Goal: Task Accomplishment & Management: Manage account settings

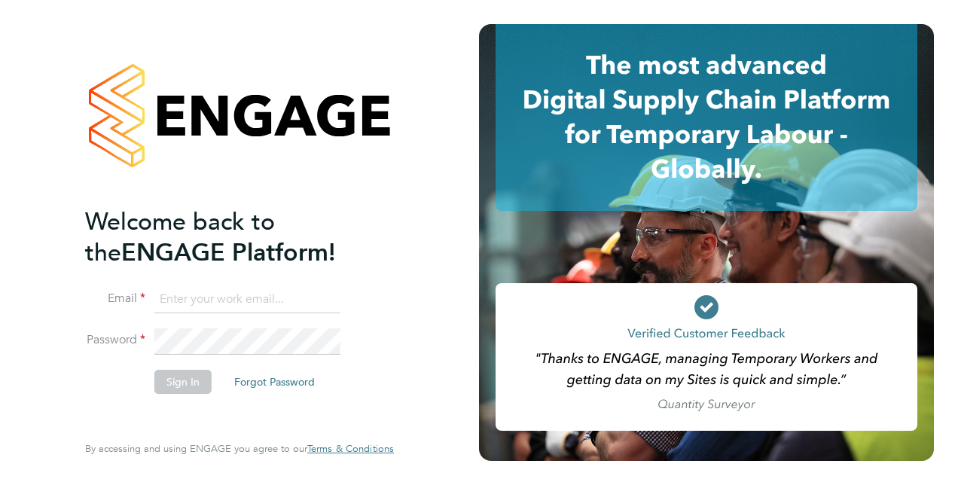
type input "Georgina.Harding2@justice.gov.uk"
drag, startPoint x: 193, startPoint y: 381, endPoint x: 239, endPoint y: 381, distance: 46.0
click at [194, 381] on button "Sign In" at bounding box center [182, 382] width 57 height 24
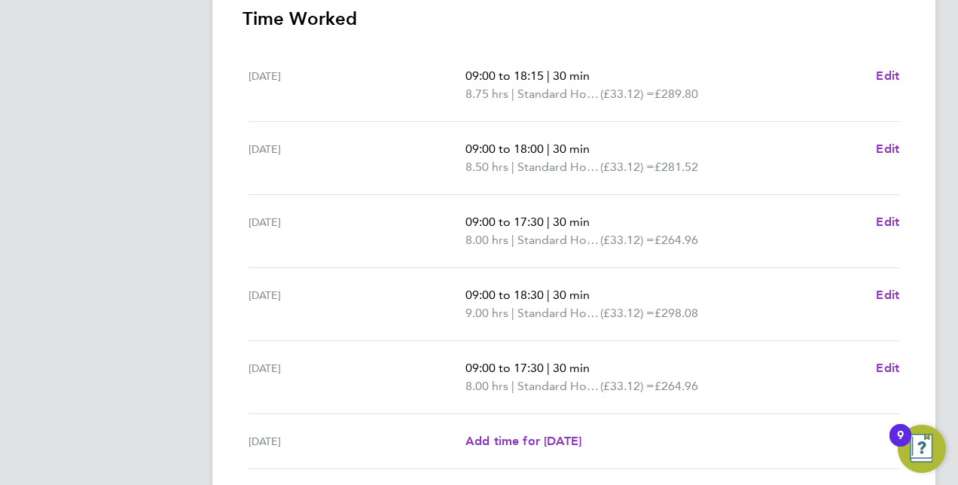
scroll to position [613, 0]
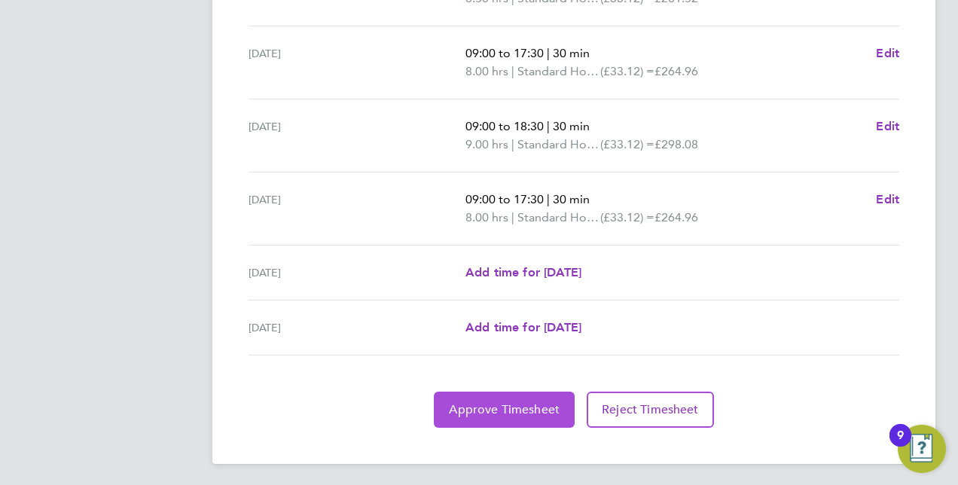
click at [470, 408] on span "Approve Timesheet" at bounding box center [504, 409] width 111 height 15
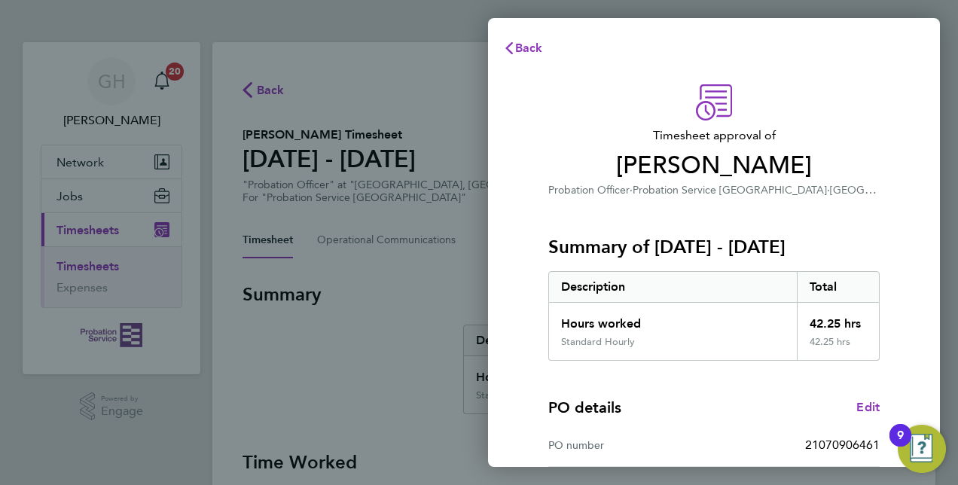
scroll to position [235, 0]
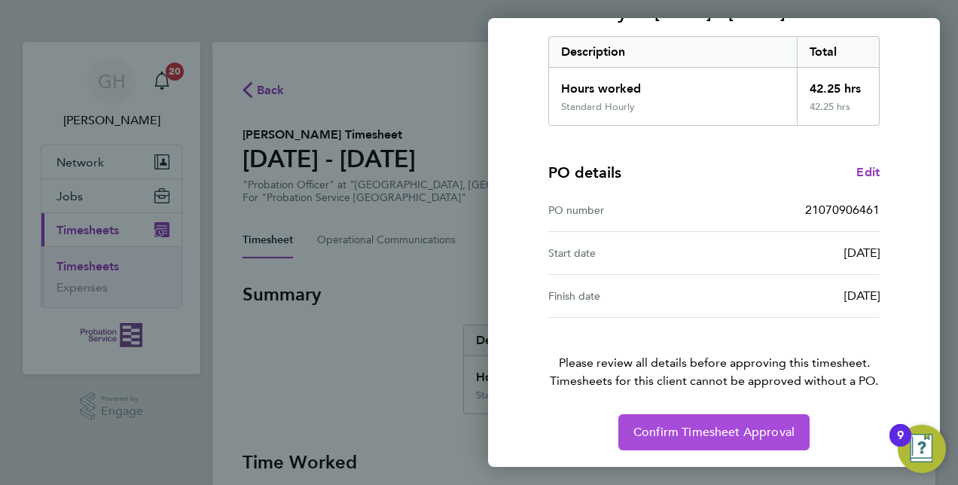
click at [711, 420] on button "Confirm Timesheet Approval" at bounding box center [714, 432] width 191 height 36
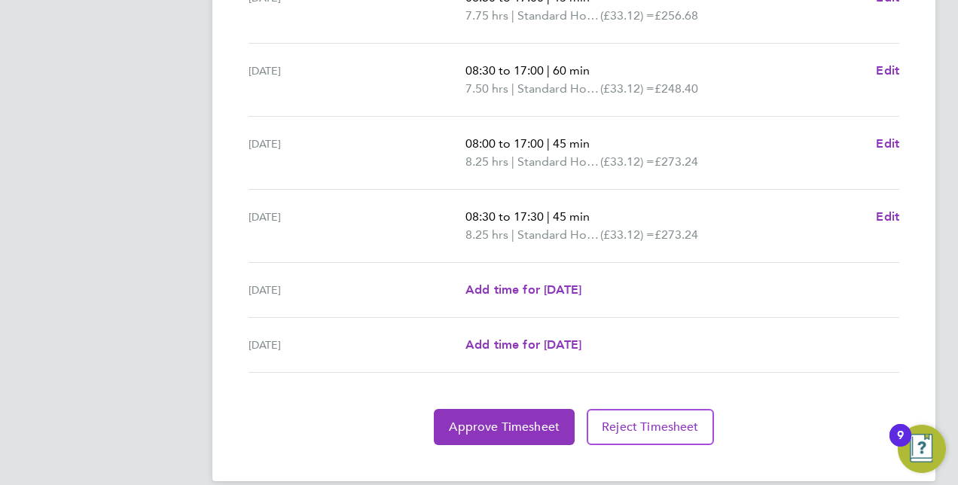
scroll to position [603, 0]
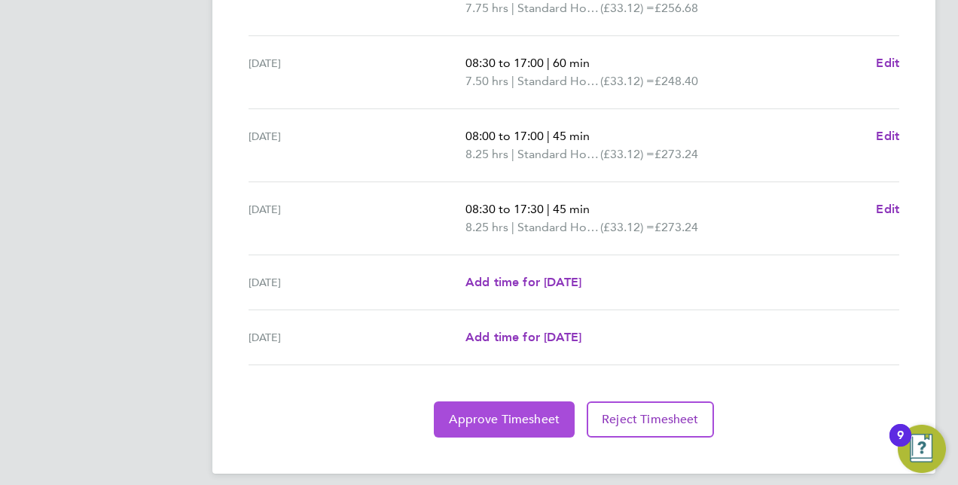
click at [515, 412] on span "Approve Timesheet" at bounding box center [504, 419] width 111 height 15
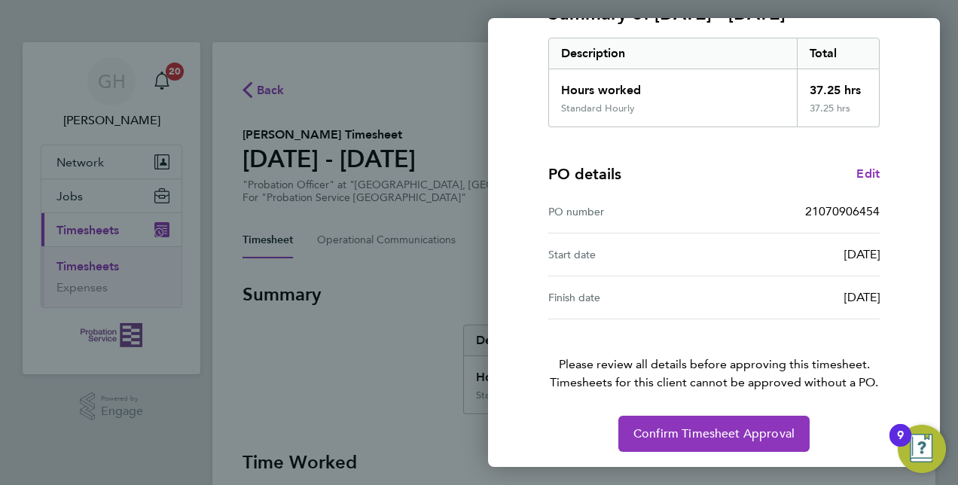
scroll to position [235, 0]
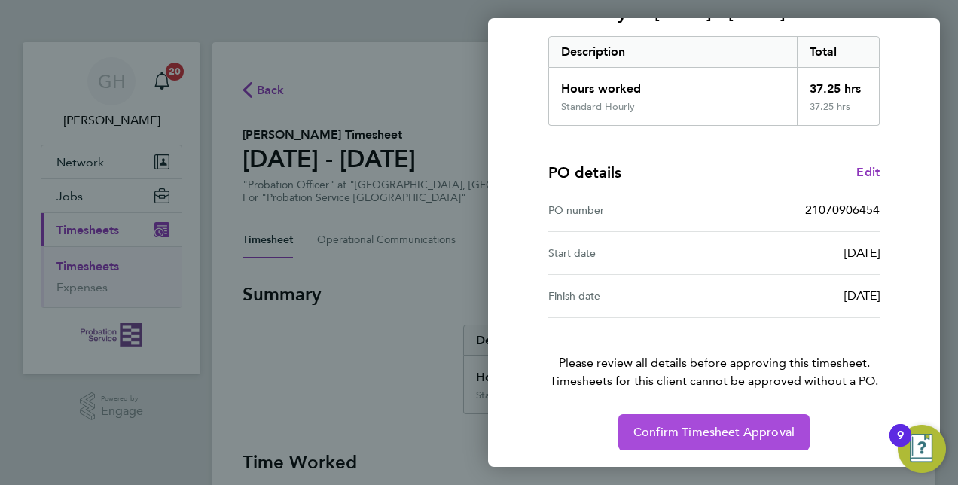
drag, startPoint x: 727, startPoint y: 421, endPoint x: 261, endPoint y: 390, distance: 466.7
click at [261, 390] on div "Back Timesheet approval of [PERSON_NAME] Probation Officer · Probation Service …" at bounding box center [479, 242] width 958 height 485
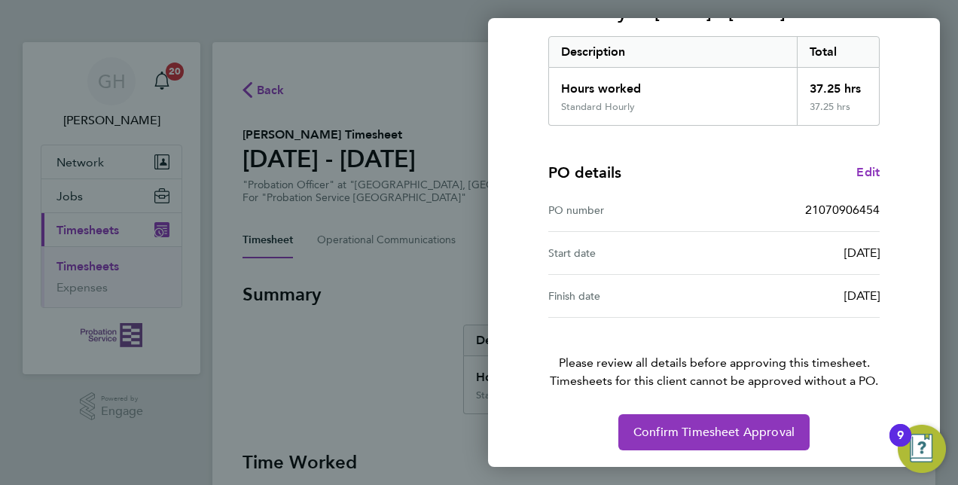
click at [261, 390] on div "Back Timesheet approval of [PERSON_NAME] Probation Officer · Probation Service …" at bounding box center [479, 242] width 958 height 485
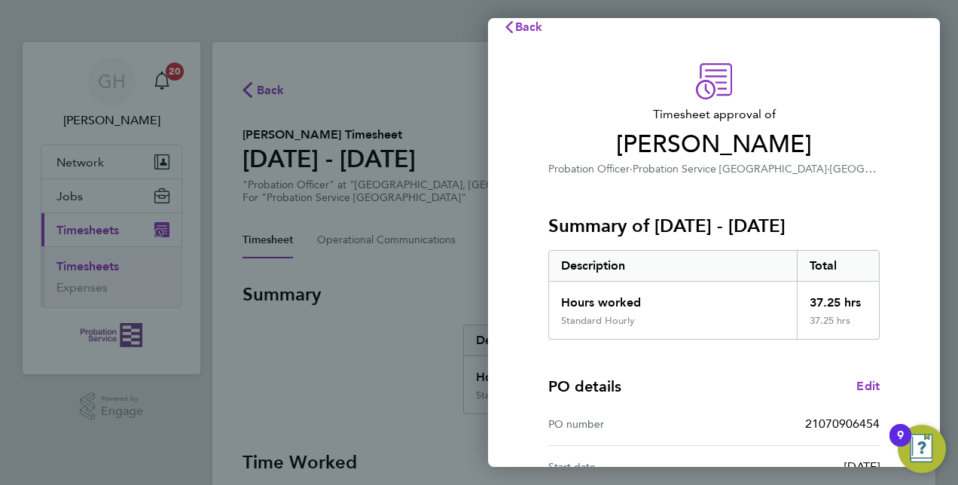
scroll to position [0, 0]
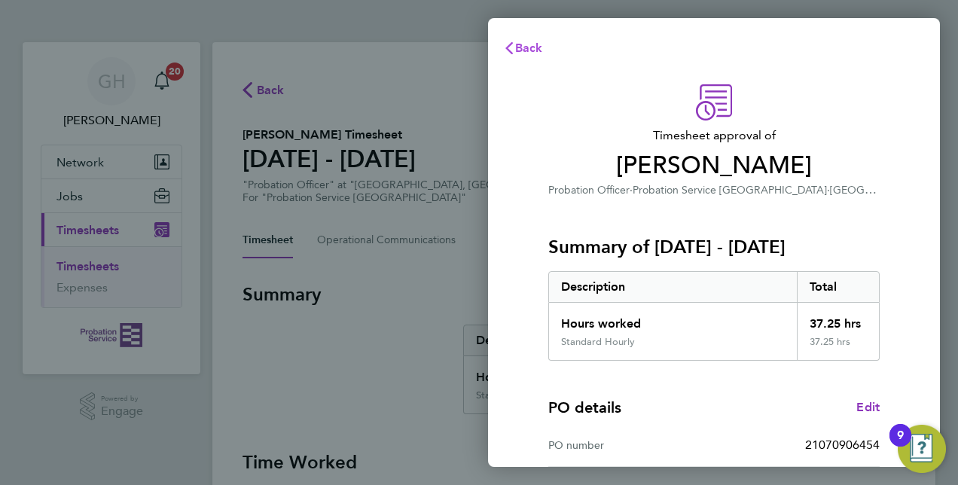
click at [533, 63] on button "Back" at bounding box center [523, 48] width 70 height 30
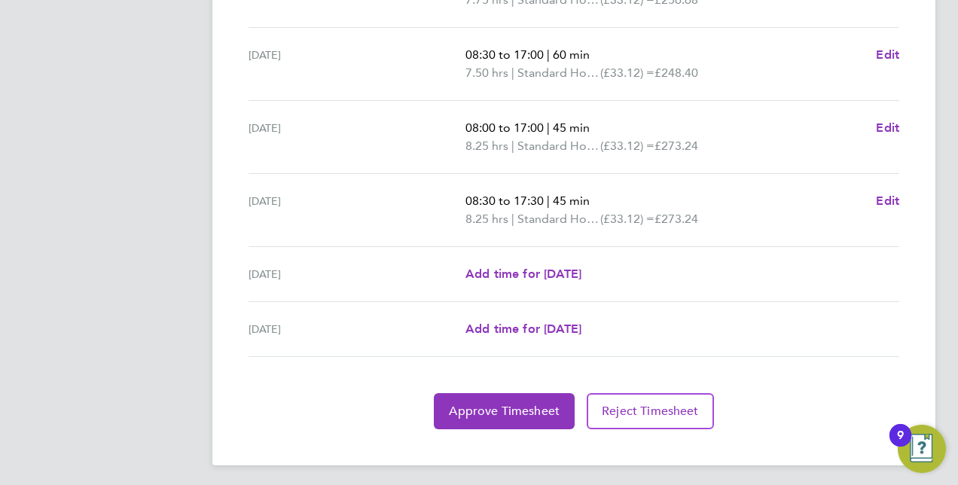
scroll to position [613, 0]
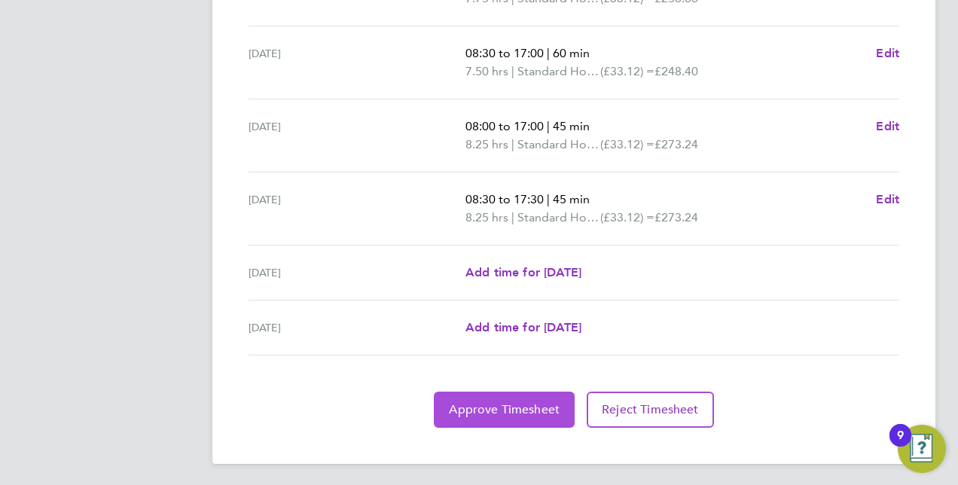
click at [481, 395] on button "Approve Timesheet" at bounding box center [504, 410] width 141 height 36
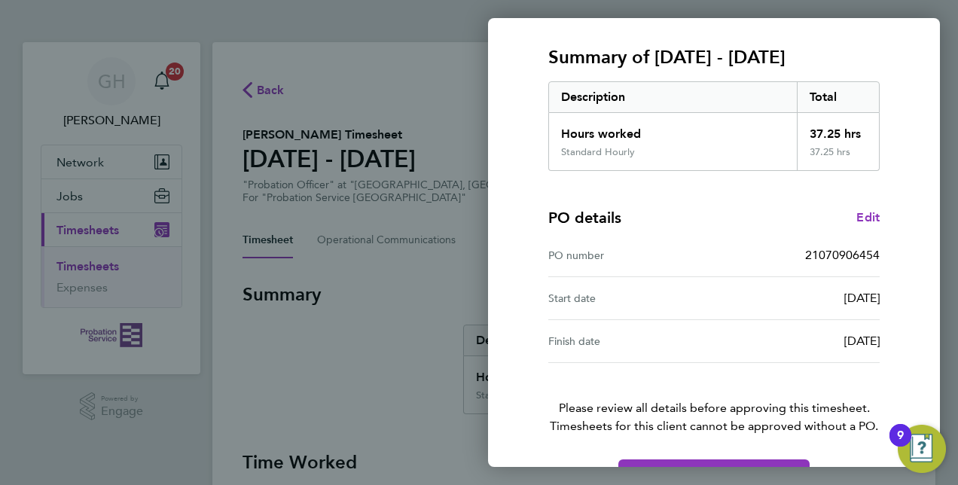
scroll to position [235, 0]
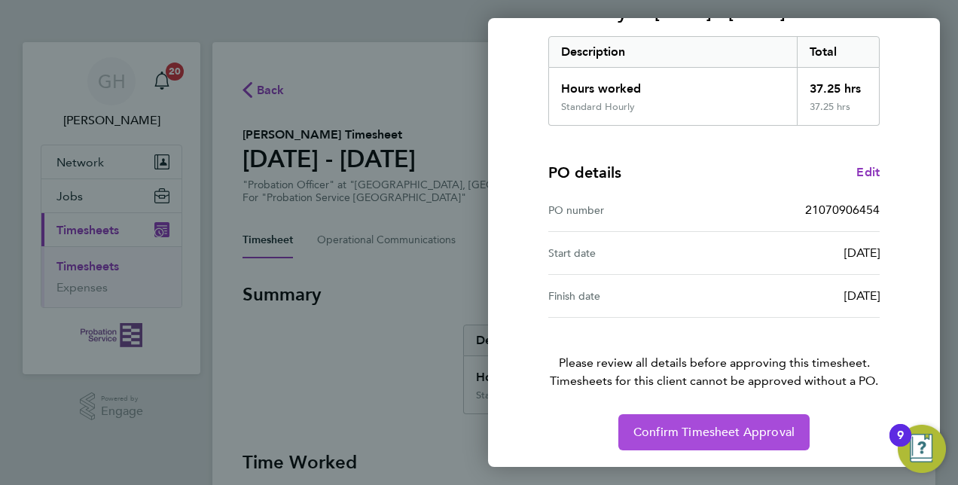
click at [744, 417] on button "Confirm Timesheet Approval" at bounding box center [714, 432] width 191 height 36
